Goal: Find contact information: Find contact information

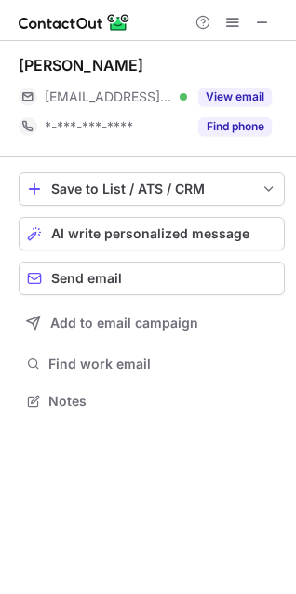
scroll to position [388, 296]
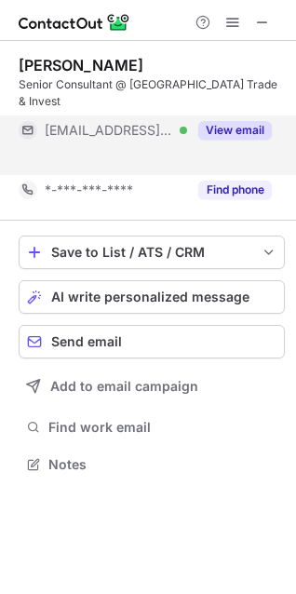
scroll to position [405, 296]
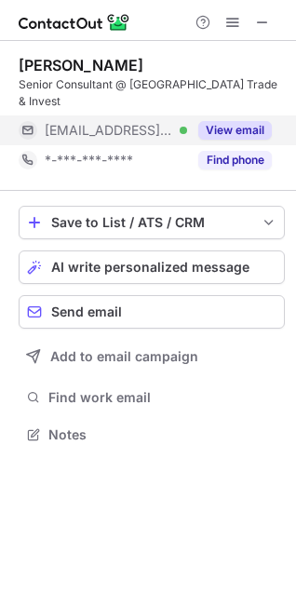
click at [160, 156] on div "*-***-***-****" at bounding box center [103, 160] width 169 height 30
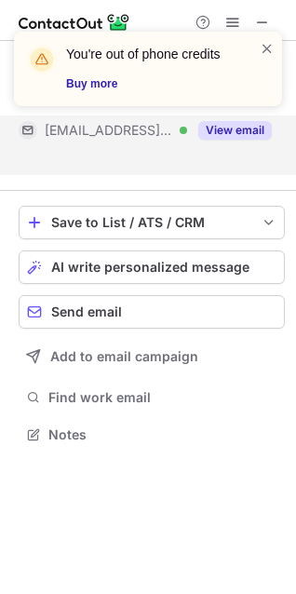
scroll to position [375, 296]
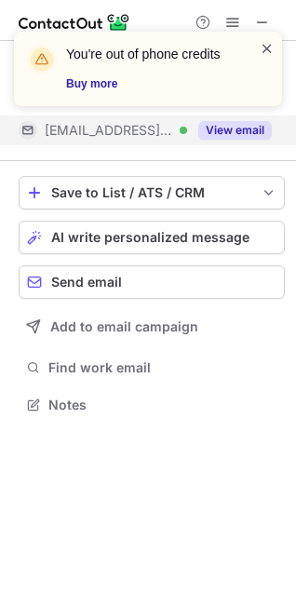
click at [269, 44] on span at bounding box center [267, 48] width 15 height 19
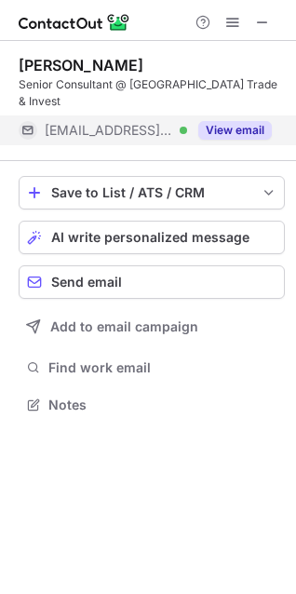
click at [218, 121] on button "View email" at bounding box center [235, 130] width 74 height 19
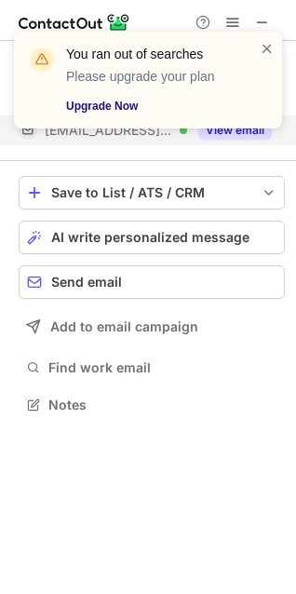
click at [113, 98] on link "Upgrade Now" at bounding box center [151, 106] width 171 height 19
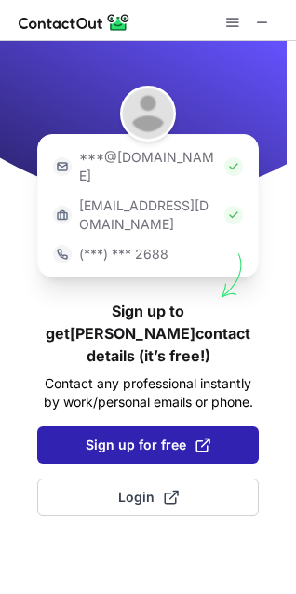
click at [199, 438] on span at bounding box center [203, 445] width 15 height 15
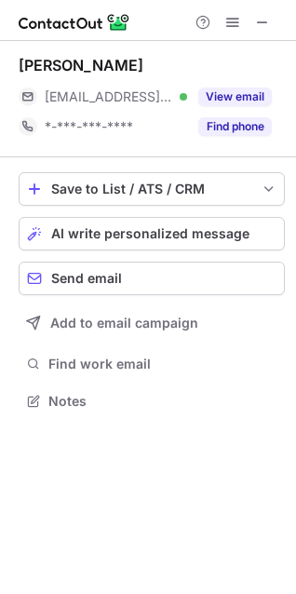
scroll to position [388, 296]
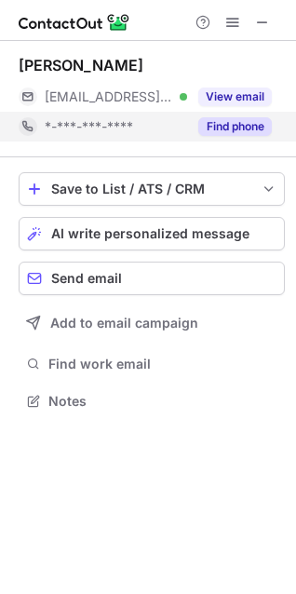
click at [226, 125] on button "Find phone" at bounding box center [235, 126] width 74 height 19
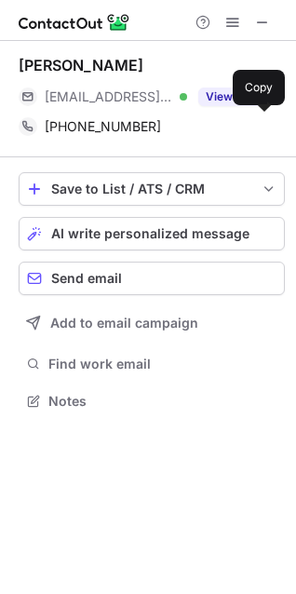
click at [226, 125] on div "+4930200099306" at bounding box center [158, 126] width 227 height 17
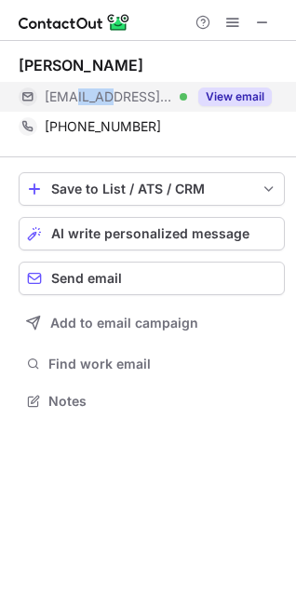
drag, startPoint x: 79, startPoint y: 99, endPoint x: 118, endPoint y: 96, distance: 39.2
click at [118, 96] on span "***@gmx.de" at bounding box center [109, 96] width 129 height 17
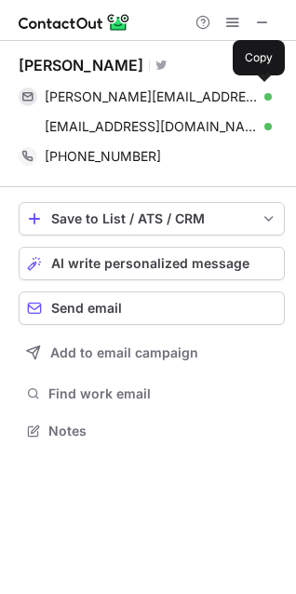
scroll to position [418, 296]
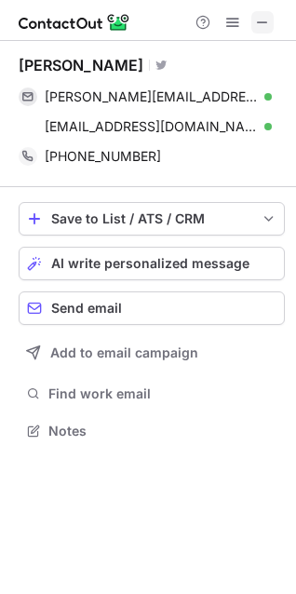
click at [270, 22] on button at bounding box center [262, 22] width 22 height 22
